Goal: Navigation & Orientation: Go to known website

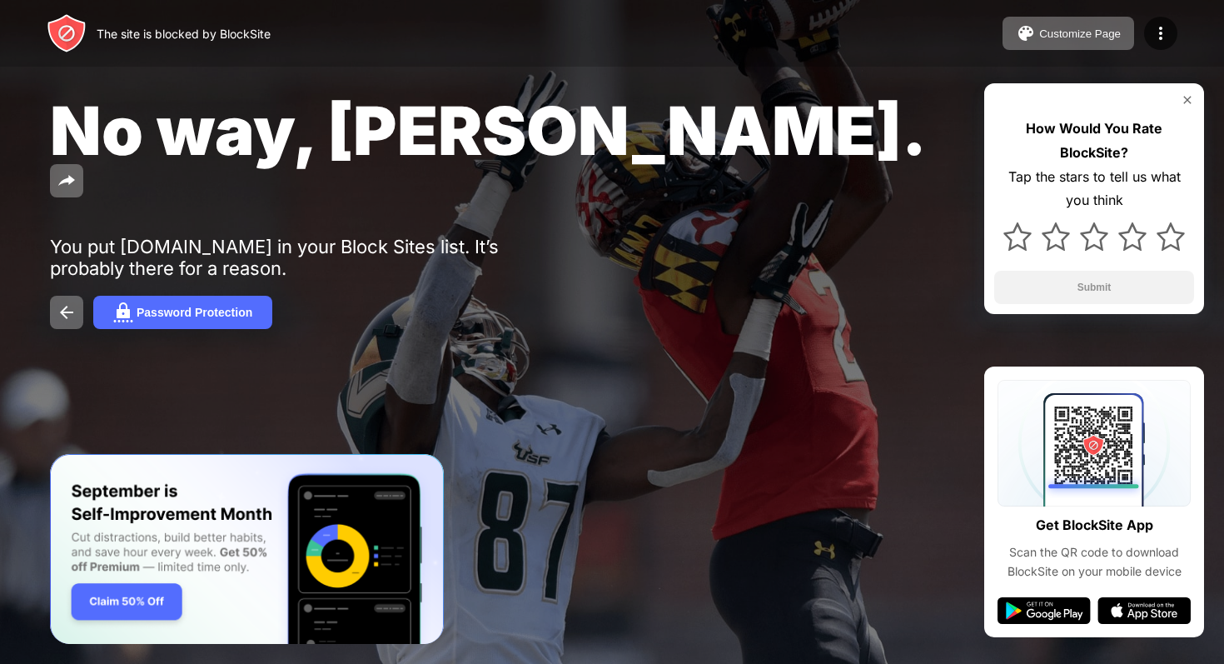
click at [639, 465] on div at bounding box center [612, 332] width 1224 height 664
click at [725, 386] on div "No way, Jose. You put youtube.com in your Block Sites list. It’s probably there…" at bounding box center [612, 209] width 1224 height 419
